Goal: Task Accomplishment & Management: Use online tool/utility

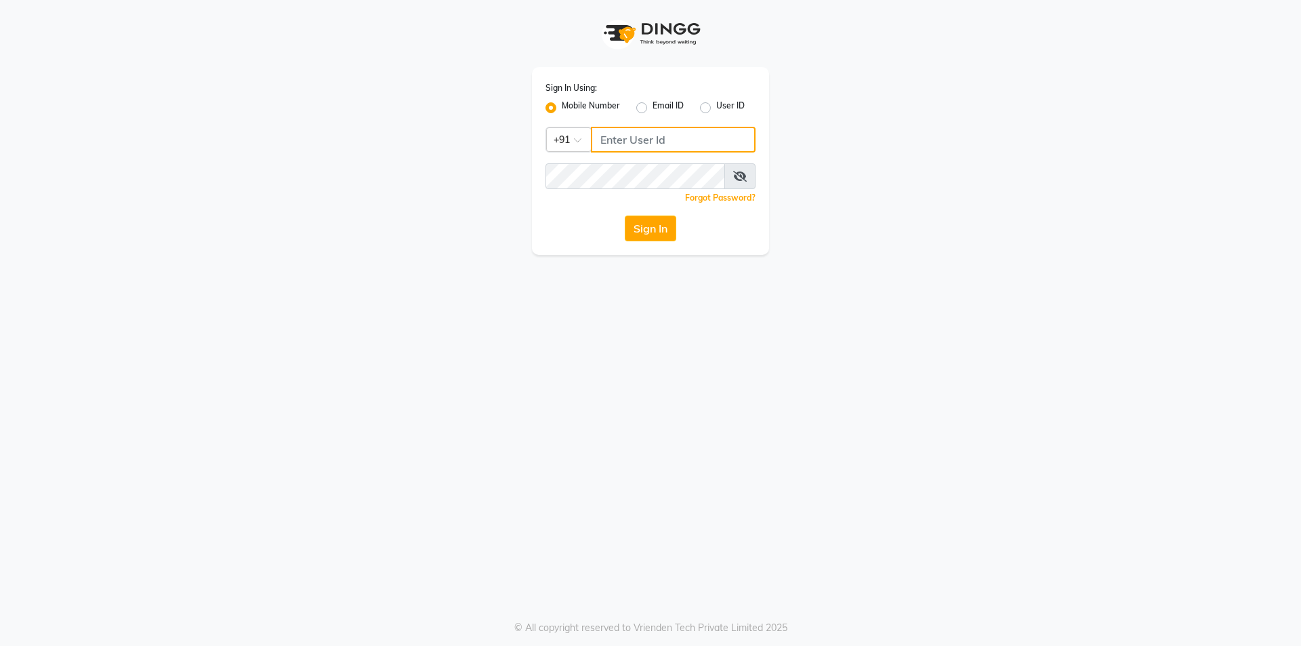
type input "9886884636"
click at [661, 225] on button "Sign In" at bounding box center [651, 229] width 52 height 26
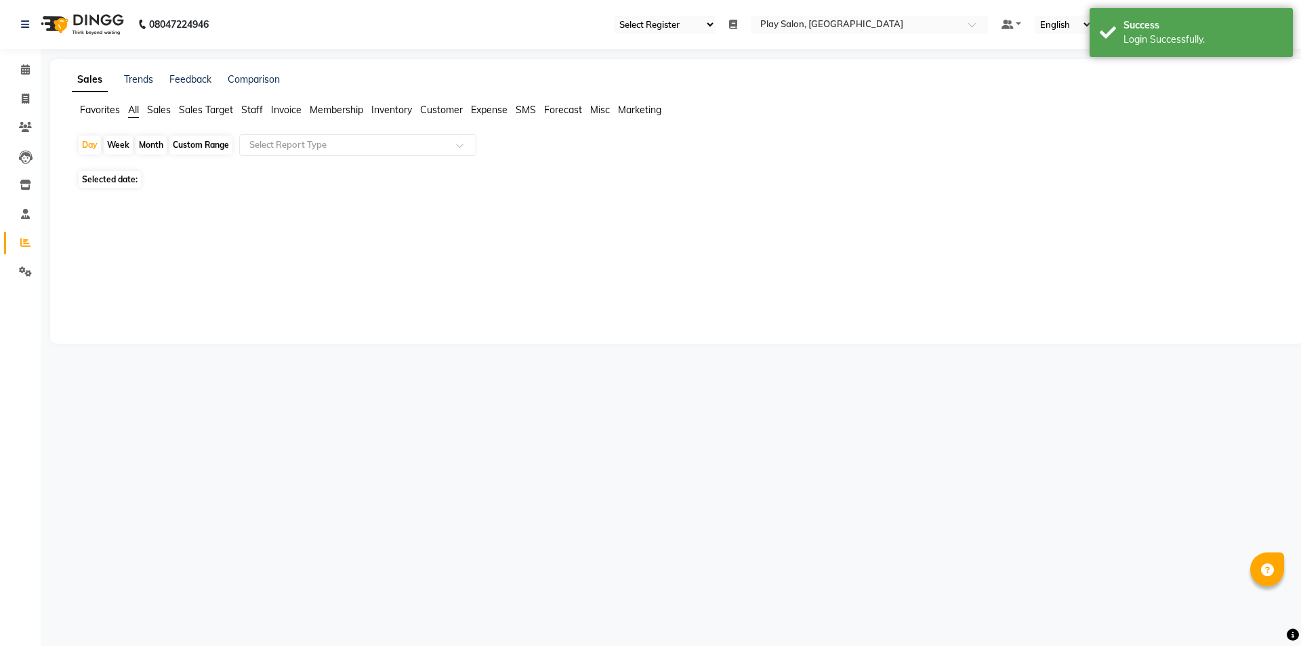
select select "94"
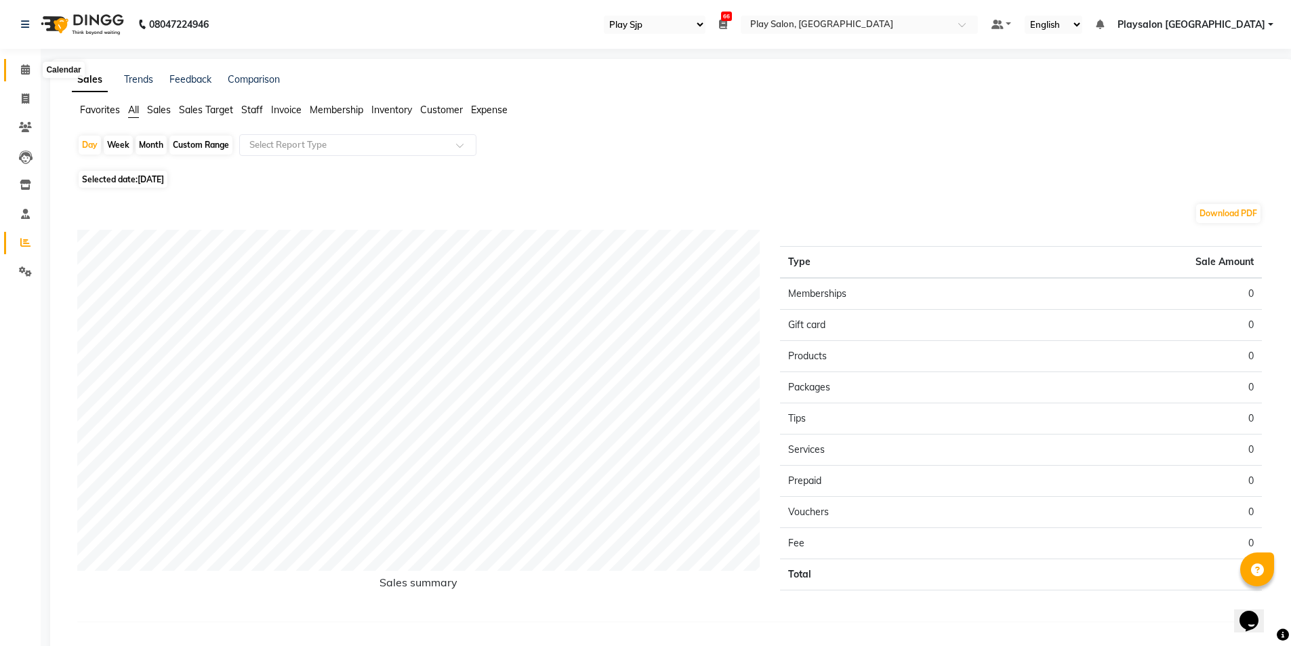
click at [24, 71] on icon at bounding box center [25, 69] width 9 height 10
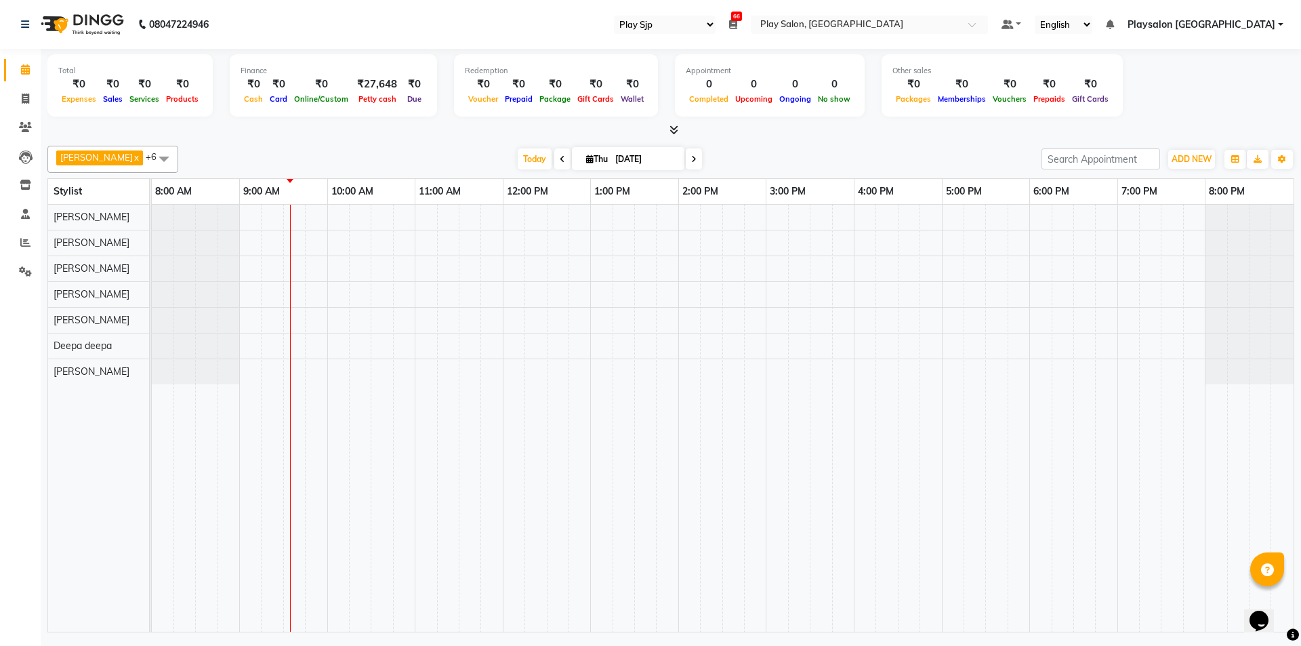
click at [560, 157] on icon at bounding box center [562, 159] width 5 height 8
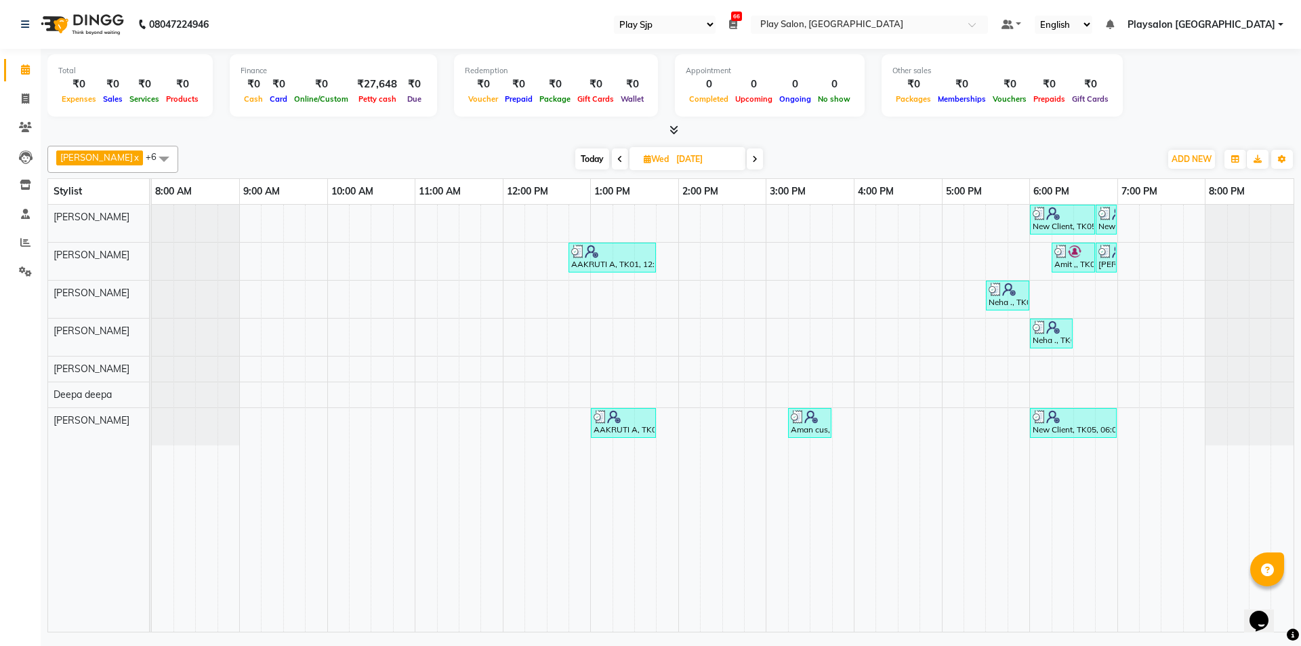
click at [752, 159] on icon at bounding box center [754, 159] width 5 height 8
type input "[DATE]"
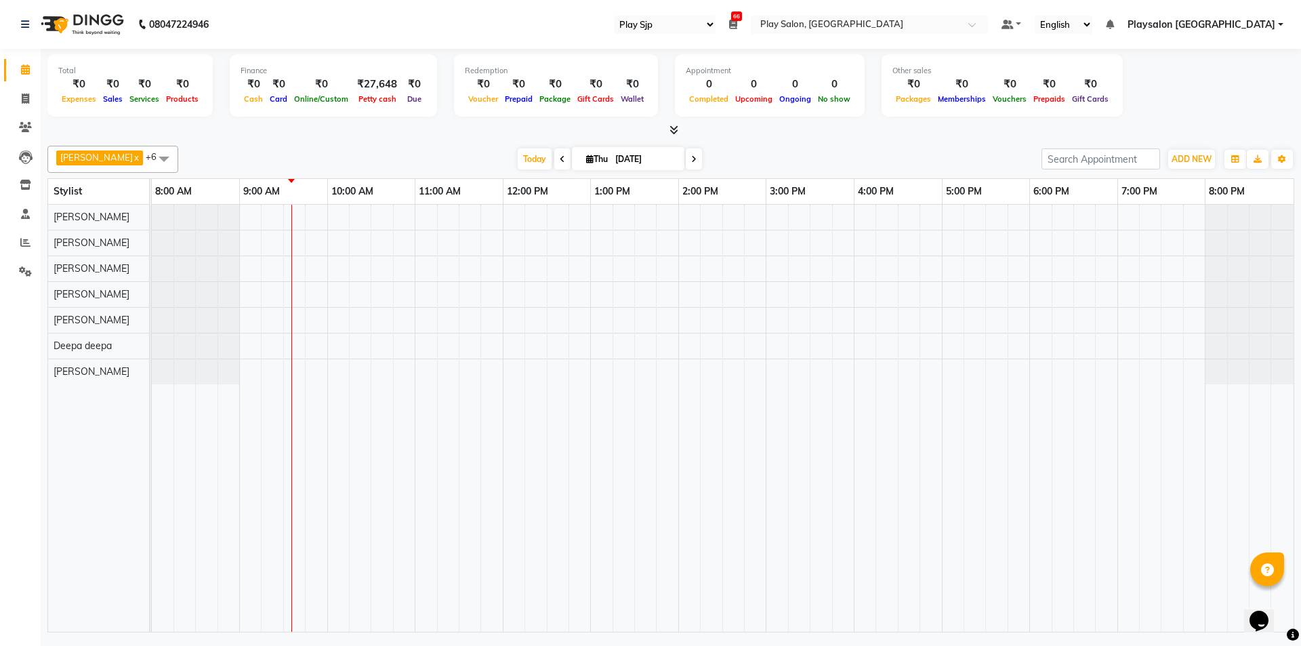
click at [737, 21] on icon at bounding box center [733, 24] width 8 height 9
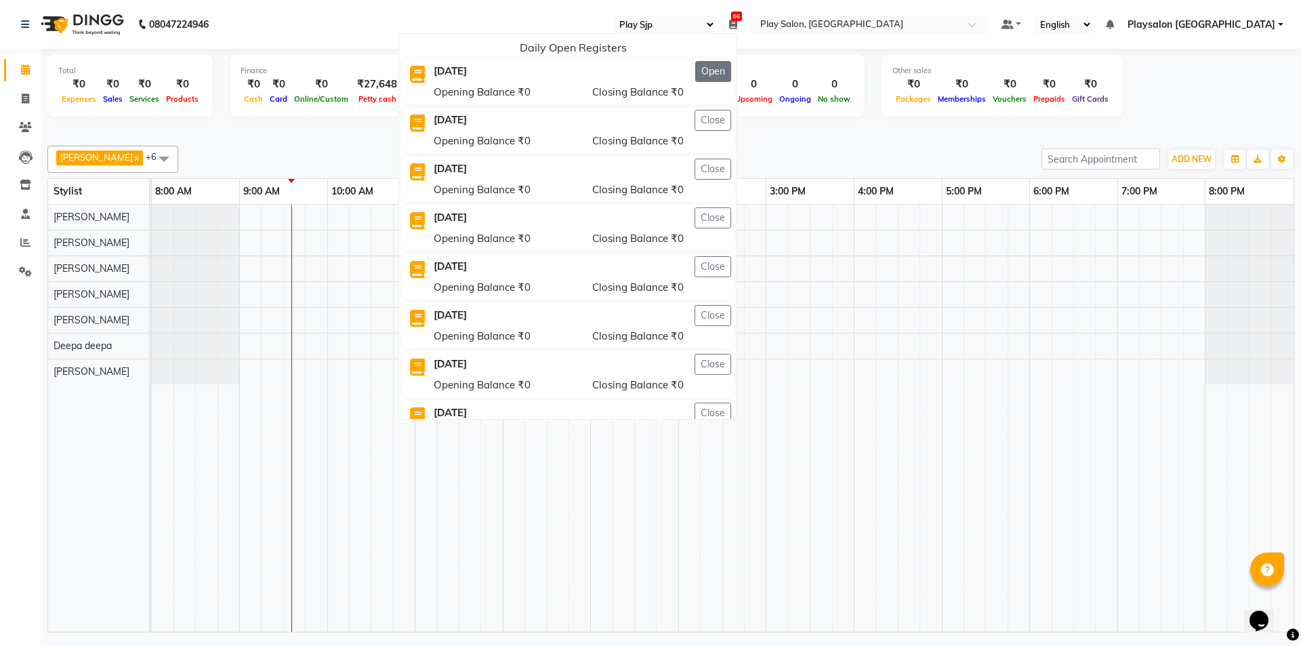
click at [731, 77] on button "Open" at bounding box center [713, 71] width 36 height 21
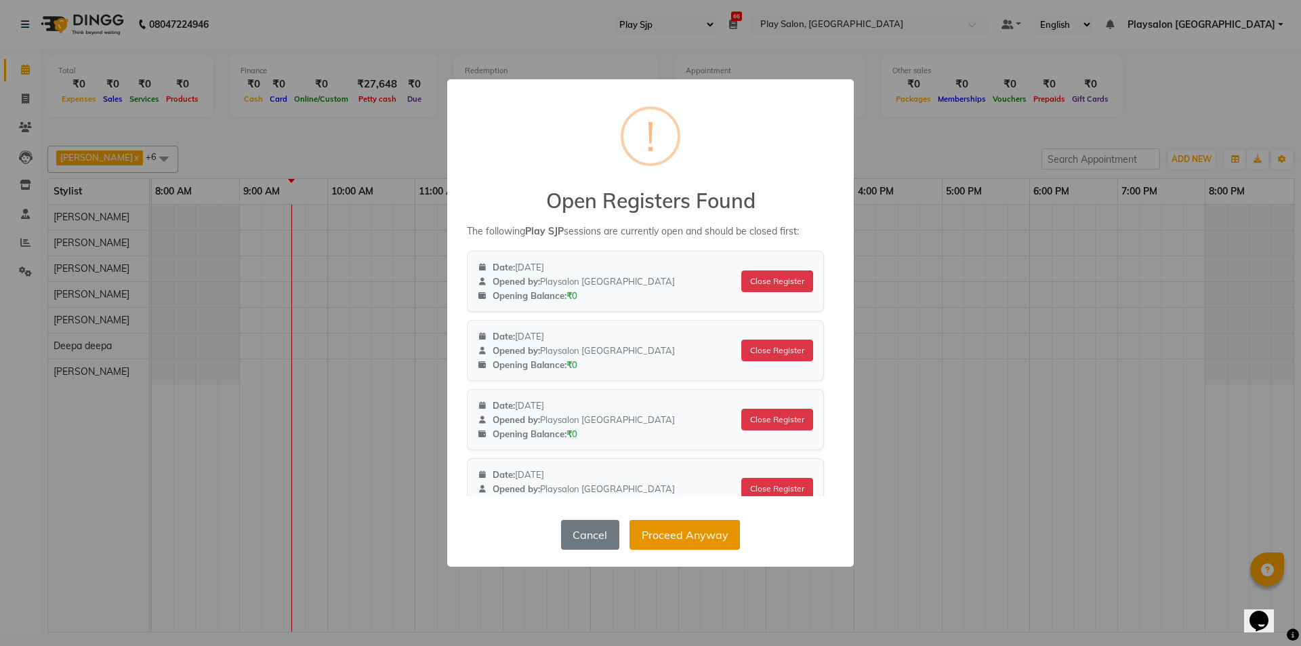
click at [706, 537] on button "Proceed Anyway" at bounding box center [685, 535] width 110 height 30
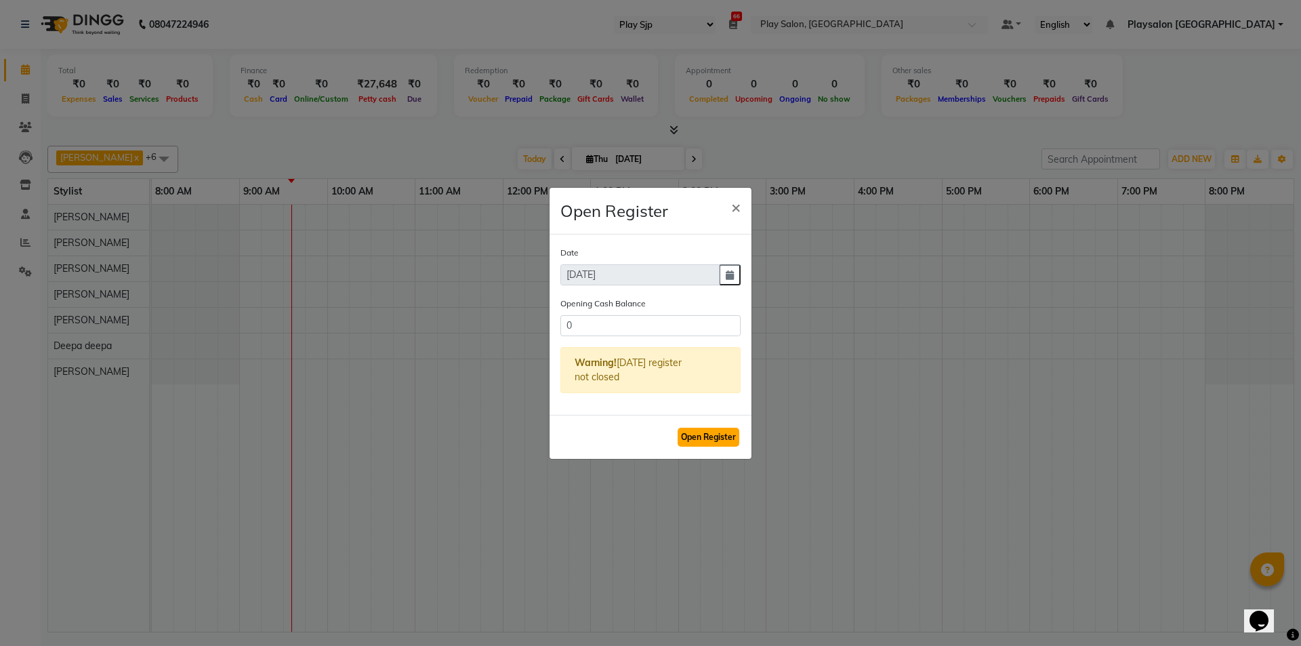
click at [712, 440] on button "Open Register" at bounding box center [709, 437] width 62 height 19
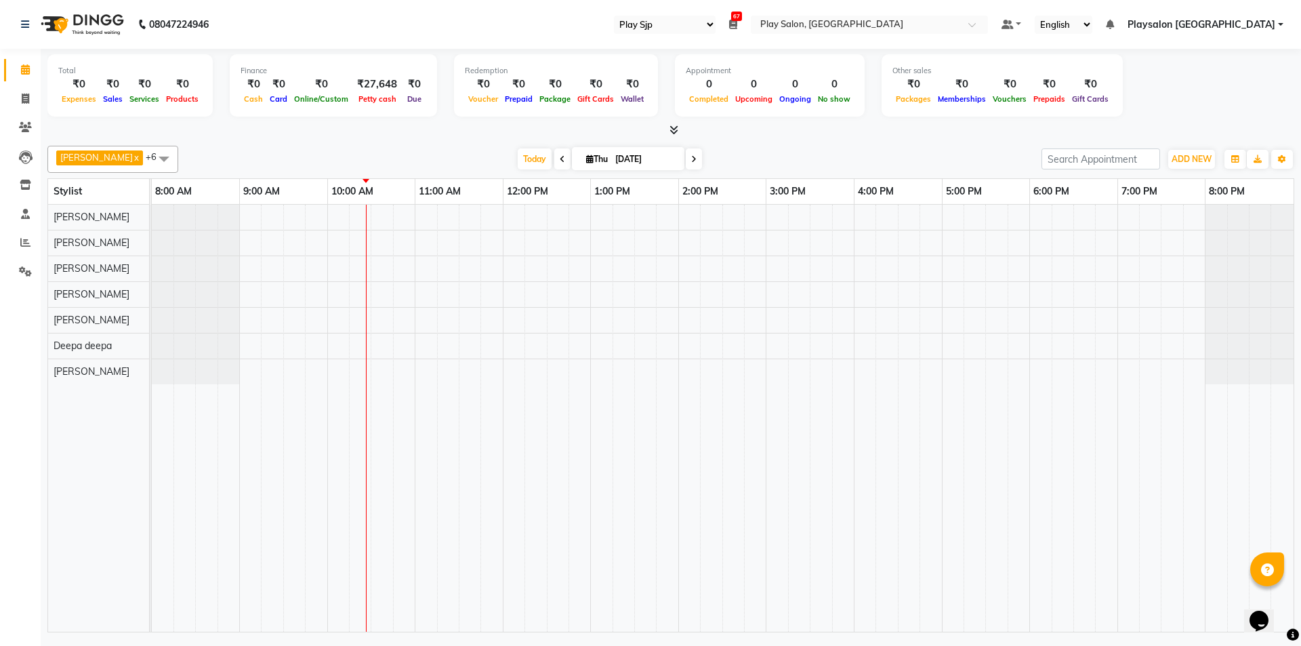
click at [598, 158] on span "Thu" at bounding box center [597, 159] width 28 height 10
select select "9"
select select "2025"
click at [780, 139] on div "Total ₹0 Expenses ₹0 Sales ₹0 Services ₹0 Products Finance ₹0 Cash ₹0 Card ₹0 O…" at bounding box center [671, 342] width 1261 height 587
